Goal: Transaction & Acquisition: Download file/media

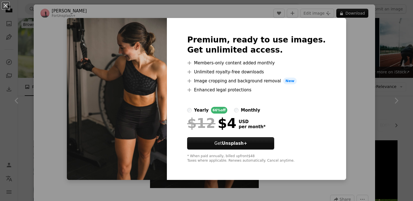
scroll to position [1943, 0]
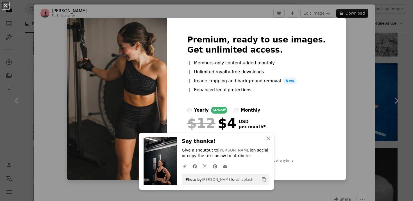
click at [397, 59] on div "An X shape Premium, ready to use images. Get unlimited access. A plus sign Memb…" at bounding box center [206, 100] width 413 height 201
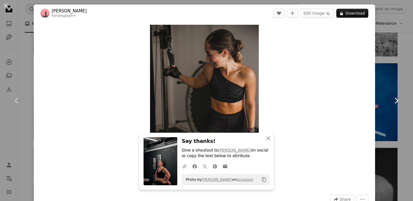
click at [398, 74] on link "Chevron right" at bounding box center [396, 101] width 34 height 54
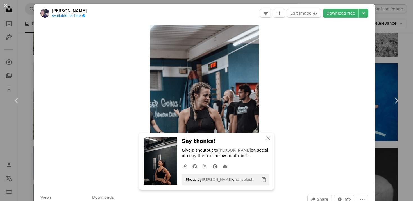
click at [395, 42] on div "An X shape Chevron left Chevron right [PERSON_NAME] Available for hire A checkm…" at bounding box center [206, 100] width 413 height 201
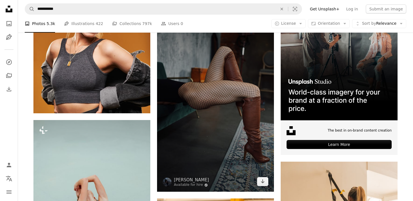
scroll to position [2490, 0]
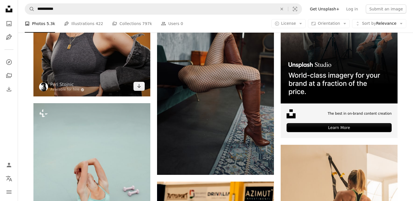
click at [84, 62] on img at bounding box center [91, 23] width 117 height 146
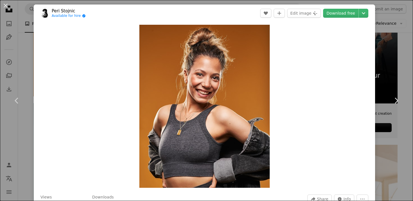
click at [390, 47] on div "An X shape Chevron left Chevron right [PERSON_NAME] Available for hire A checkm…" at bounding box center [206, 100] width 413 height 201
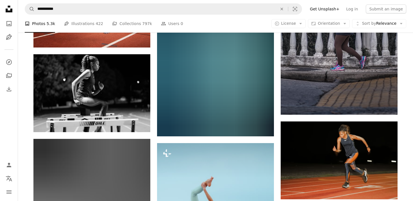
scroll to position [3823, 0]
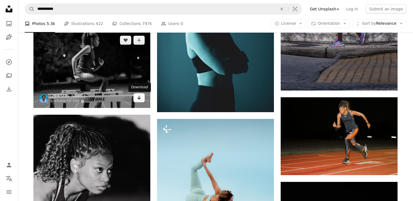
click at [139, 99] on icon "Download" at bounding box center [139, 97] width 4 height 4
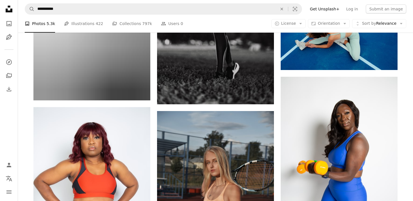
scroll to position [4463, 0]
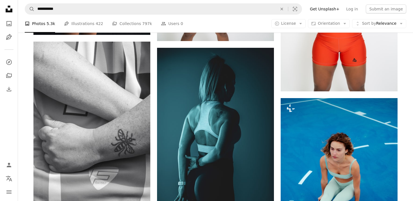
scroll to position [5057, 0]
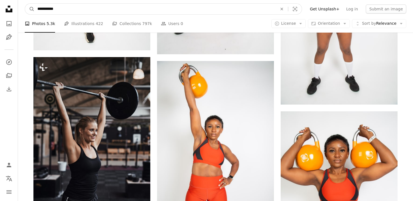
click at [160, 10] on input "**********" at bounding box center [155, 9] width 241 height 11
type input "*******"
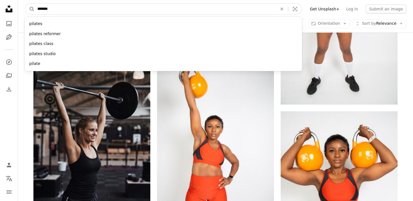
click button "A magnifying glass" at bounding box center [30, 9] width 10 height 11
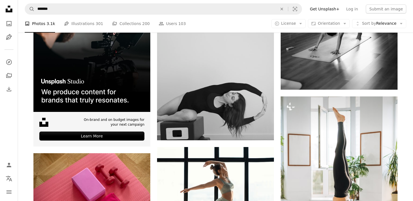
scroll to position [1192, 0]
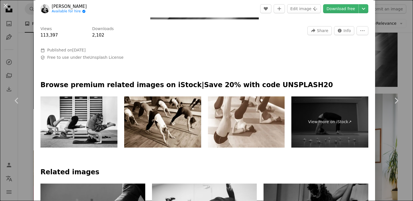
scroll to position [30, 0]
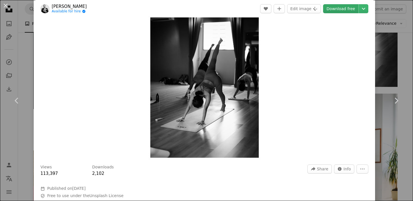
click at [340, 6] on link "Download free" at bounding box center [340, 8] width 35 height 9
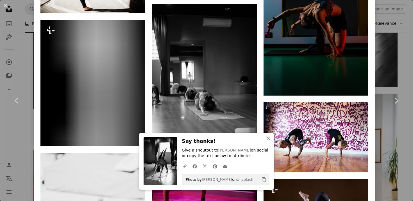
scroll to position [490, 0]
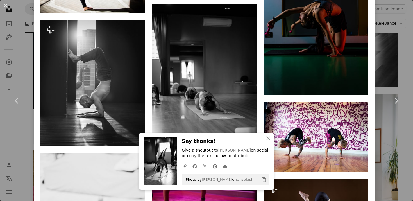
click at [408, 63] on div "An X shape Chevron left Chevron right [PERSON_NAME] Novantino Available for hir…" at bounding box center [206, 100] width 413 height 201
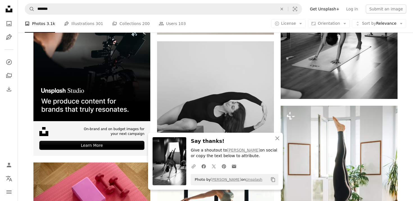
scroll to position [1121, 0]
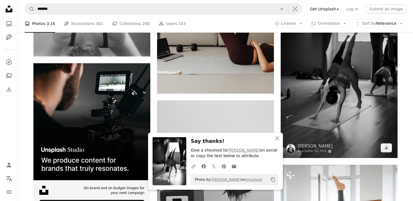
click at [347, 89] on img at bounding box center [338, 69] width 117 height 175
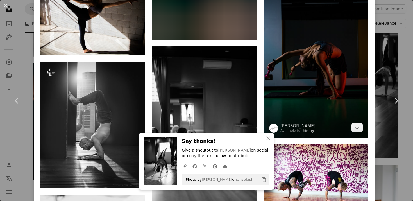
scroll to position [451, 0]
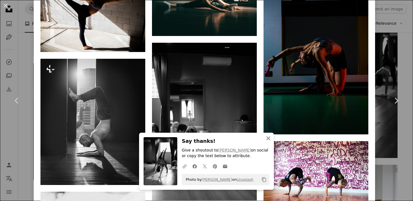
click at [268, 138] on icon "An X shape" at bounding box center [268, 138] width 7 height 7
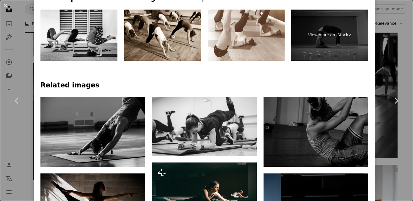
scroll to position [273, 0]
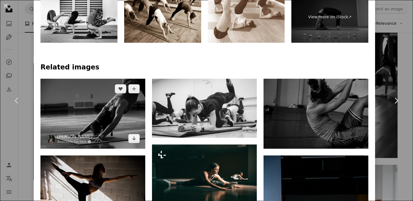
click at [129, 117] on img at bounding box center [92, 114] width 105 height 70
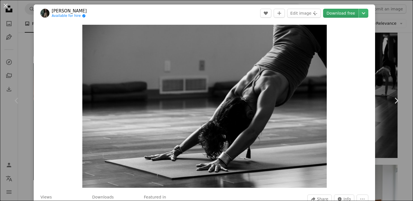
click at [343, 15] on link "Download free" at bounding box center [340, 13] width 35 height 9
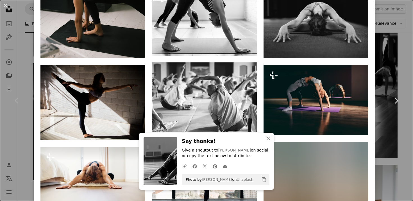
scroll to position [471, 0]
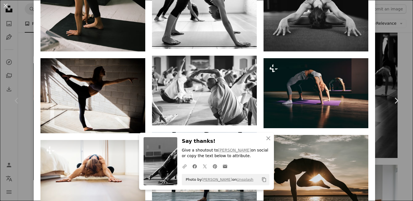
click at [396, 164] on div "An X shape Chevron left Chevron right [PERSON_NAME] Available for hire A checkm…" at bounding box center [206, 100] width 413 height 201
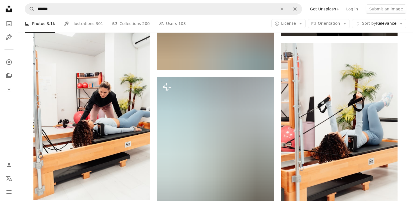
scroll to position [5526, 0]
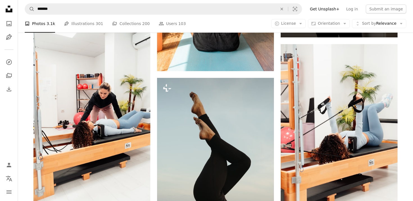
click at [107, 20] on ul "A photo Photos 3.1k Pen Tool Illustrations 301 A stack of folders Collections 2…" at bounding box center [105, 24] width 161 height 18
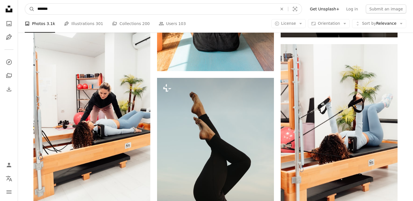
click at [96, 10] on input "*******" at bounding box center [155, 9] width 241 height 11
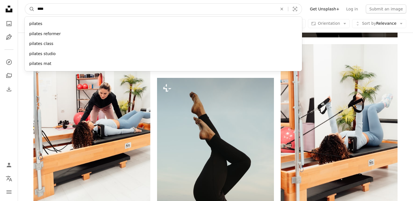
type input "*****"
click button "A magnifying glass" at bounding box center [30, 9] width 10 height 11
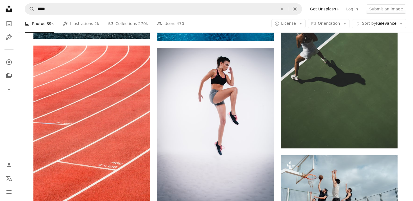
scroll to position [435, 0]
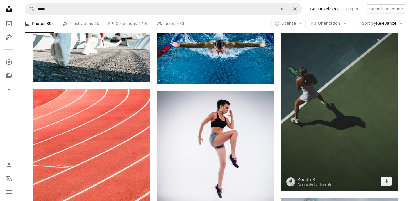
click at [313, 119] on img at bounding box center [338, 103] width 117 height 175
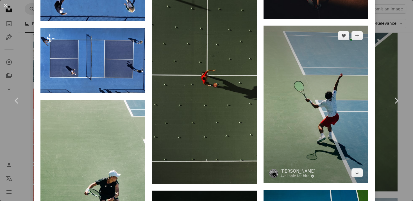
scroll to position [525, 0]
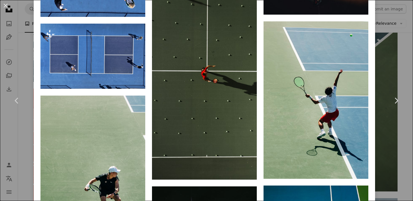
click at [397, 61] on div "An X shape Chevron left Chevron right [PERSON_NAME] R Available for hire A chec…" at bounding box center [206, 100] width 413 height 201
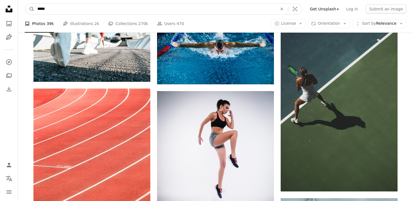
click at [108, 8] on input "*****" at bounding box center [155, 9] width 241 height 11
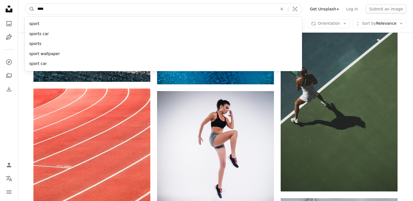
type input "*****"
click button "A magnifying glass" at bounding box center [30, 9] width 10 height 11
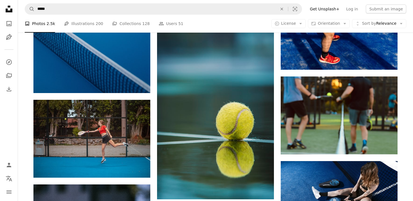
scroll to position [1383, 0]
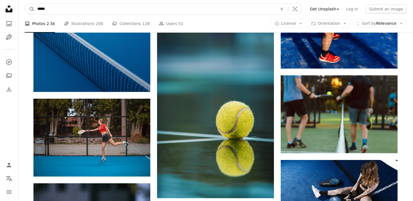
click at [140, 5] on input "*****" at bounding box center [155, 9] width 241 height 11
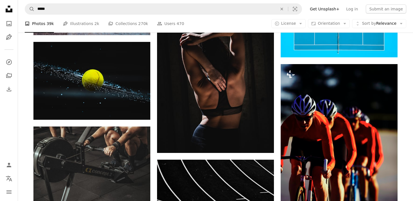
scroll to position [5075, 0]
